Goal: Information Seeking & Learning: Learn about a topic

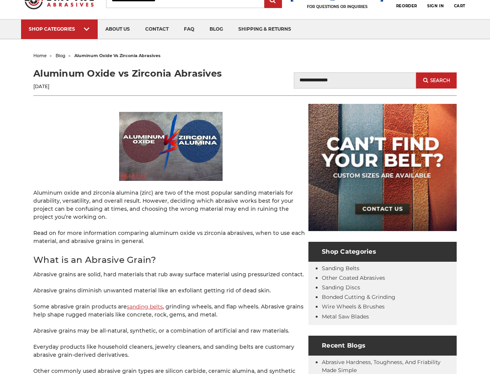
scroll to position [38, 0]
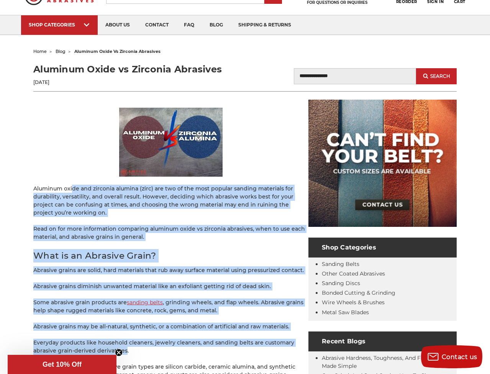
drag, startPoint x: 72, startPoint y: 186, endPoint x: 125, endPoint y: 352, distance: 174.0
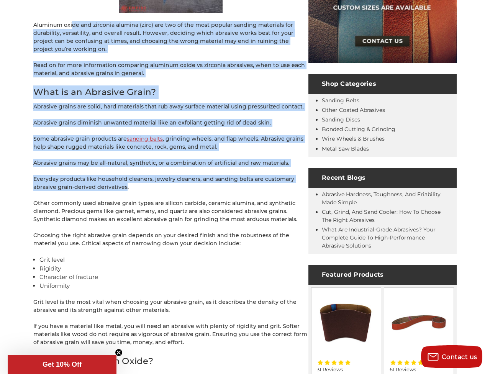
scroll to position [230, 0]
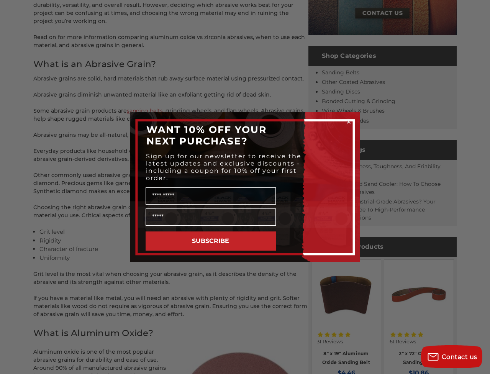
drag, startPoint x: 173, startPoint y: 239, endPoint x: 215, endPoint y: 73, distance: 171.3
click at [348, 122] on icon "Close dialog" at bounding box center [348, 121] width 3 height 3
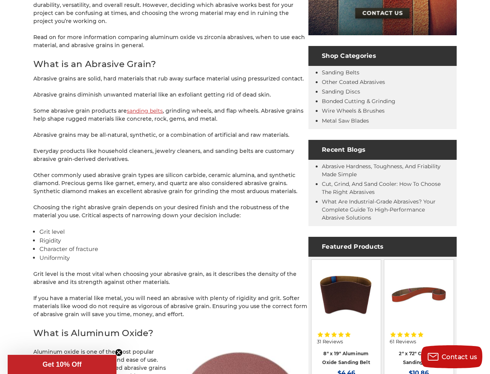
drag, startPoint x: 209, startPoint y: 245, endPoint x: 206, endPoint y: 252, distance: 7.6
click at [206, 249] on li "Character of fracture" at bounding box center [173, 249] width 269 height 9
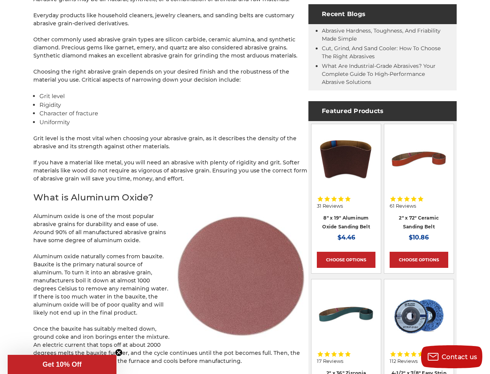
scroll to position [370, 0]
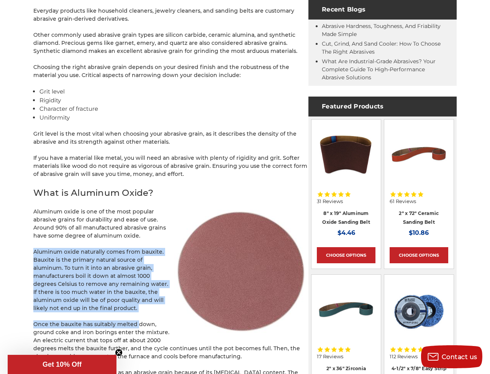
drag, startPoint x: 157, startPoint y: 241, endPoint x: 138, endPoint y: 322, distance: 83.2
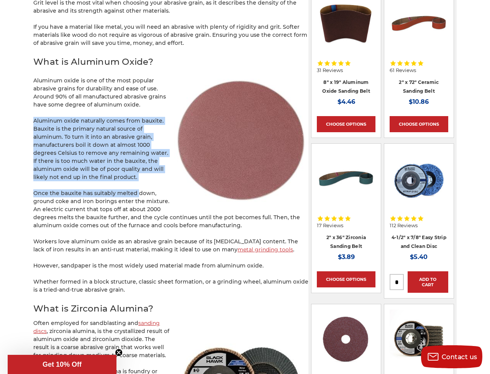
scroll to position [502, 0]
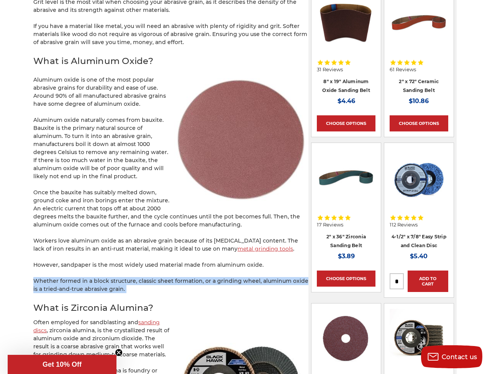
drag, startPoint x: 139, startPoint y: 268, endPoint x: 112, endPoint y: 294, distance: 37.4
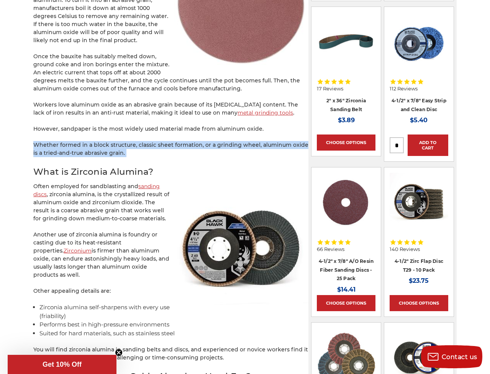
scroll to position [642, 0]
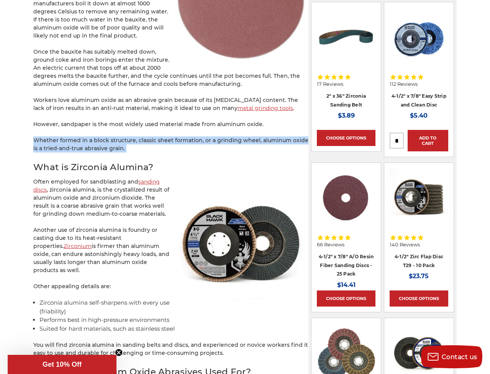
drag, startPoint x: 117, startPoint y: 273, endPoint x: 93, endPoint y: 260, distance: 27.8
click at [93, 260] on p "Another use of zirconia alumina is foundry or casting due to its heat-resistant…" at bounding box center [170, 250] width 275 height 48
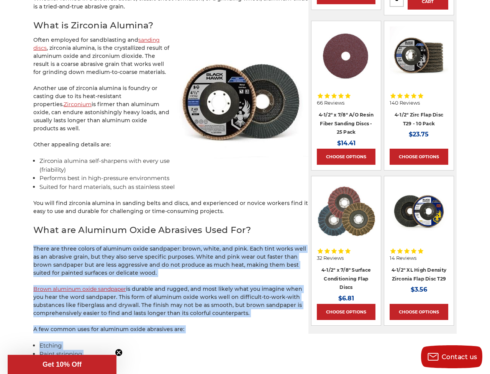
scroll to position [799, 0]
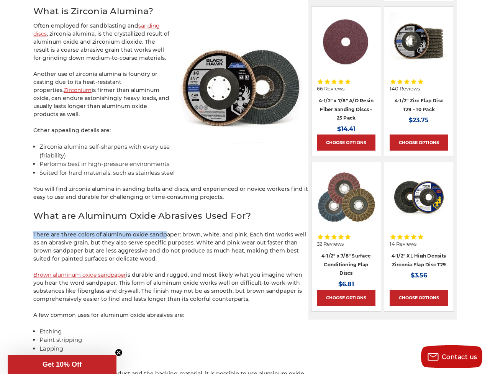
drag, startPoint x: 93, startPoint y: 260, endPoint x: 162, endPoint y: 234, distance: 73.9
click at [162, 234] on div "Aluminum oxide and zirconia alumina (zirc) are two of the most popular sanding …" at bounding box center [170, 223] width 275 height 1753
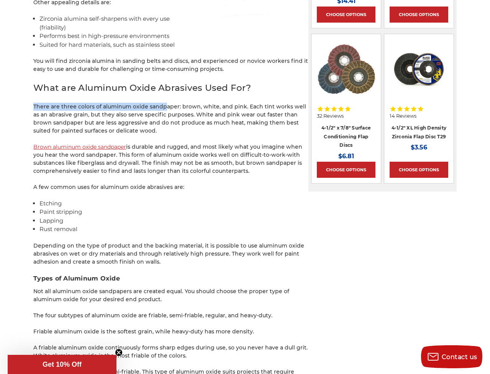
scroll to position [929, 0]
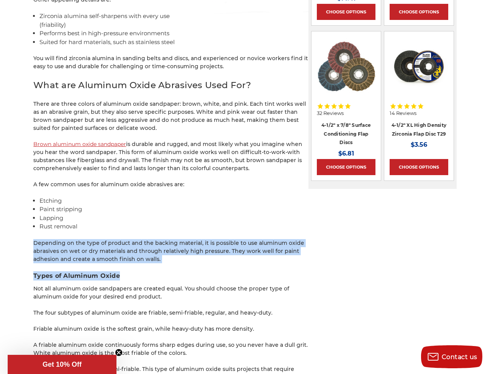
drag, startPoint x: 162, startPoint y: 234, endPoint x: 188, endPoint y: 297, distance: 67.6
click at [188, 294] on div "Aluminum oxide and zirconia alumina (zirc) are two of the most popular sanding …" at bounding box center [170, 92] width 275 height 1753
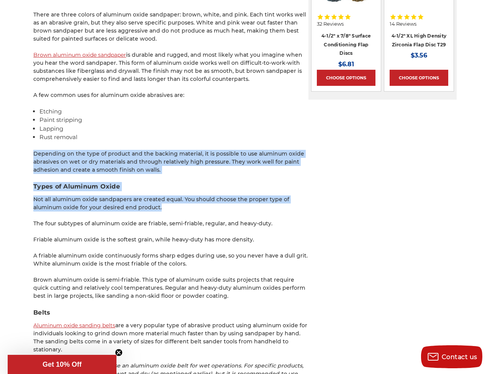
scroll to position [1031, 0]
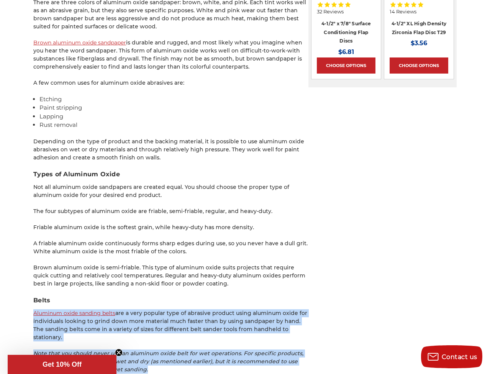
drag, startPoint x: 188, startPoint y: 297, endPoint x: 215, endPoint y: 367, distance: 74.4
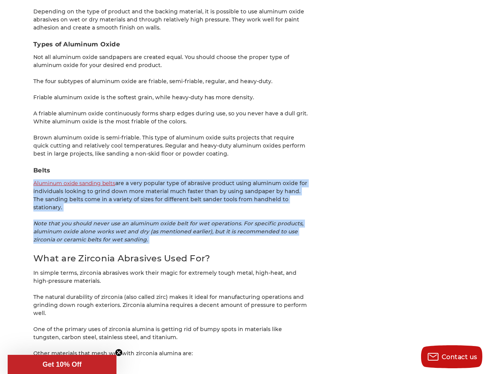
scroll to position [1180, 0]
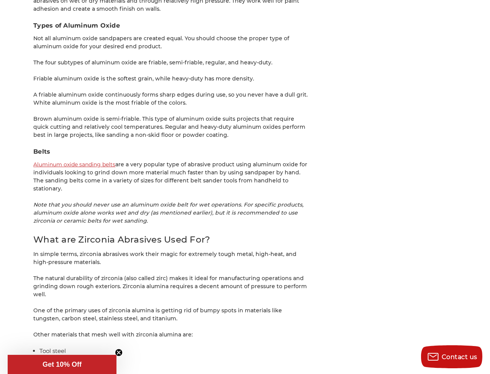
click at [206, 233] on h2 "What are Zirconia Abrasives Used For?" at bounding box center [170, 239] width 275 height 13
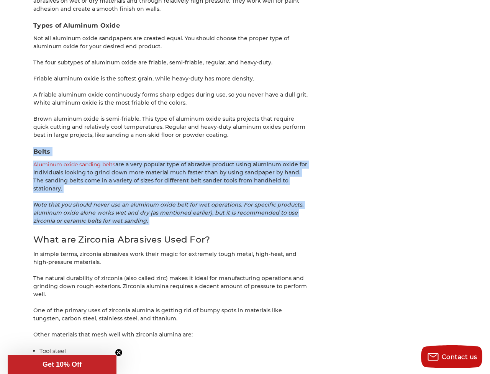
drag, startPoint x: 206, startPoint y: 219, endPoint x: 187, endPoint y: 155, distance: 66.3
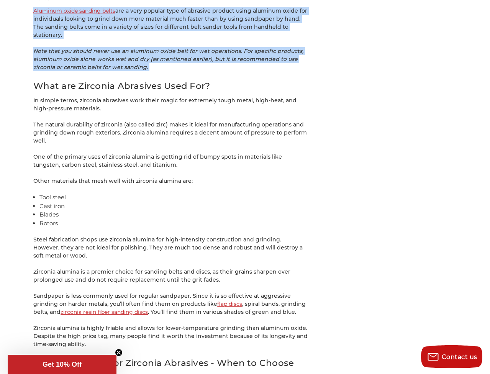
scroll to position [1334, 0]
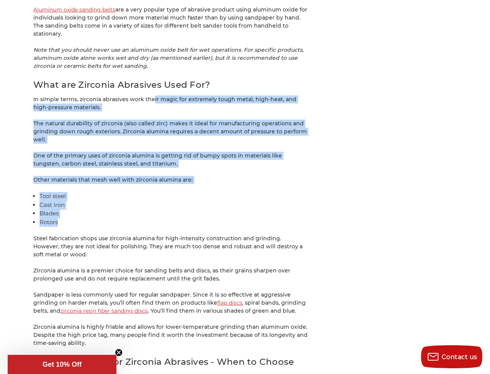
drag, startPoint x: 137, startPoint y: 214, endPoint x: 153, endPoint y: 87, distance: 127.9
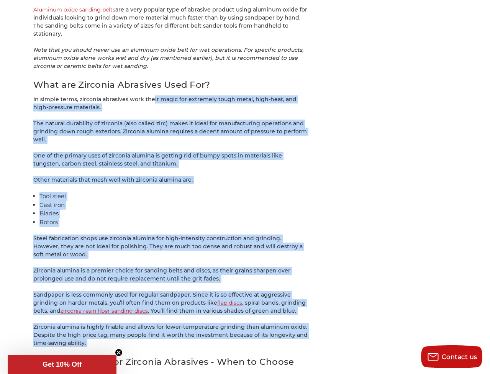
drag, startPoint x: 153, startPoint y: 87, endPoint x: 143, endPoint y: 342, distance: 255.1
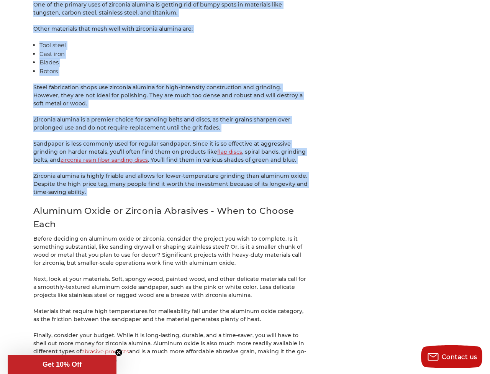
scroll to position [1492, 0]
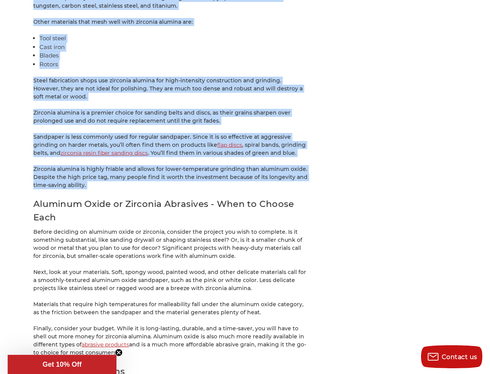
click at [142, 177] on p "Zirconia alumina is highly friable and allows for lower-temperature grinding th…" at bounding box center [170, 177] width 275 height 24
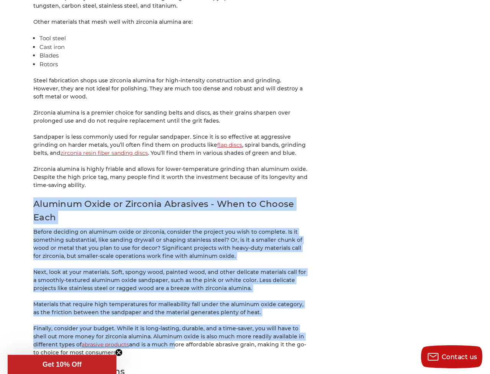
drag, startPoint x: 142, startPoint y: 177, endPoint x: 171, endPoint y: 338, distance: 163.6
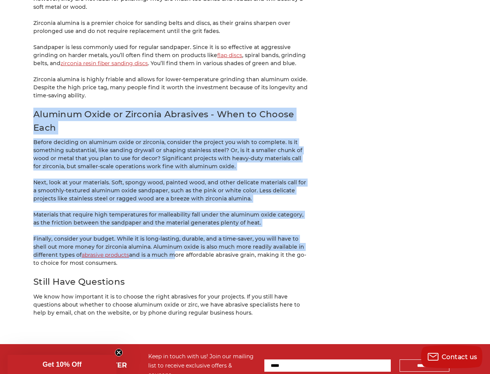
scroll to position [1584, 0]
